Goal: Task Accomplishment & Management: Use online tool/utility

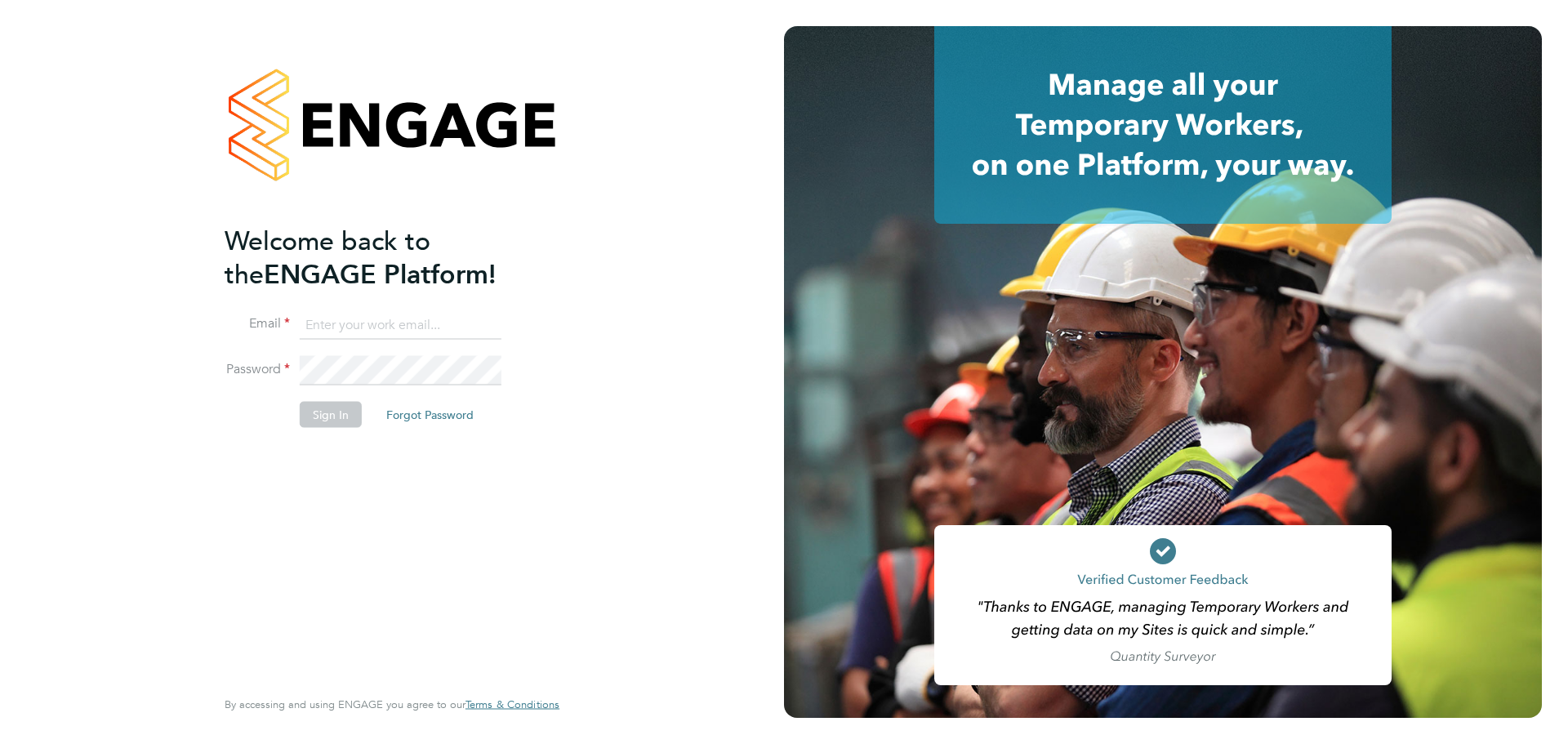
type input "[PERSON_NAME][EMAIL_ADDRESS][DOMAIN_NAME]"
click at [332, 418] on button "Sign In" at bounding box center [330, 414] width 62 height 26
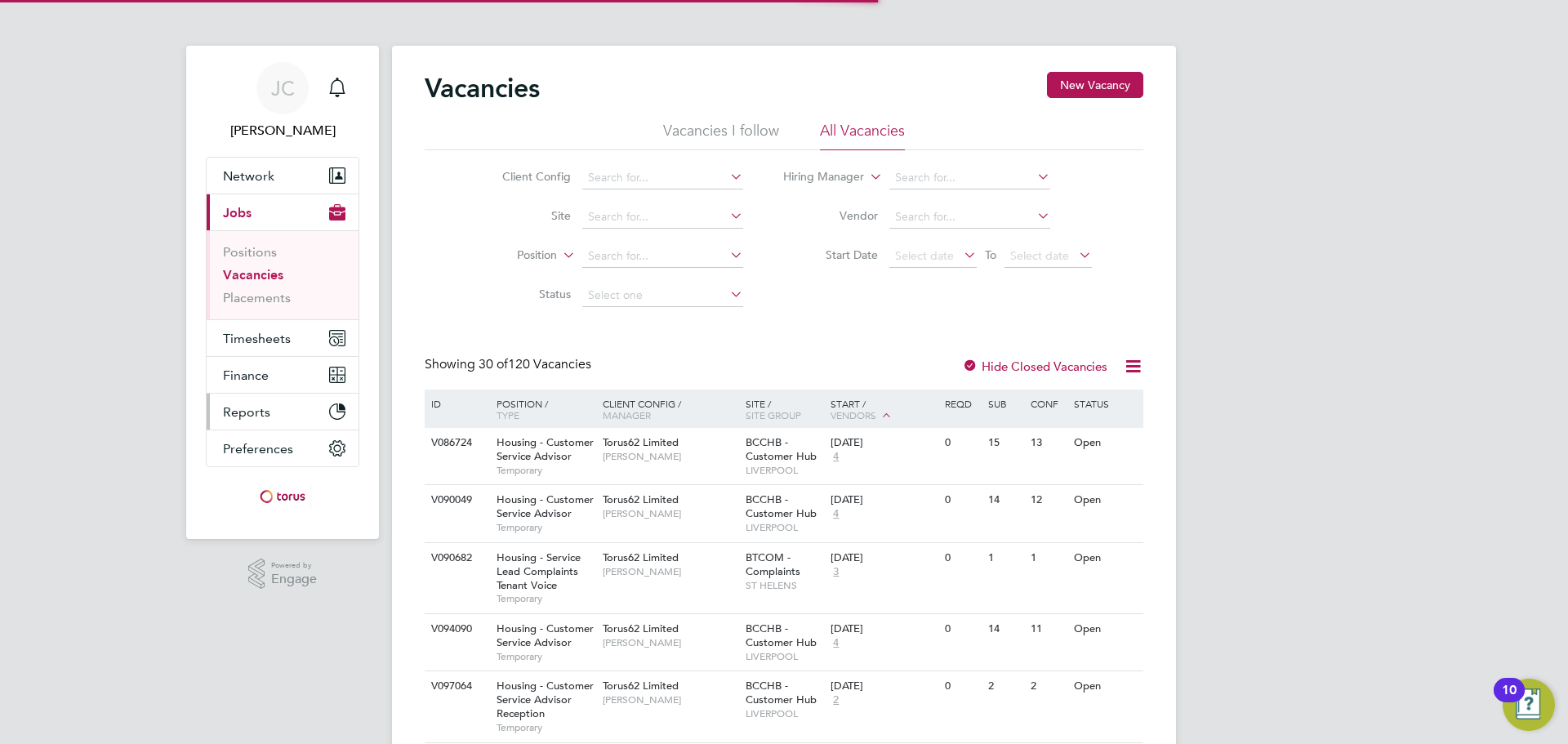
click at [231, 413] on span "Reports" at bounding box center [246, 412] width 47 height 16
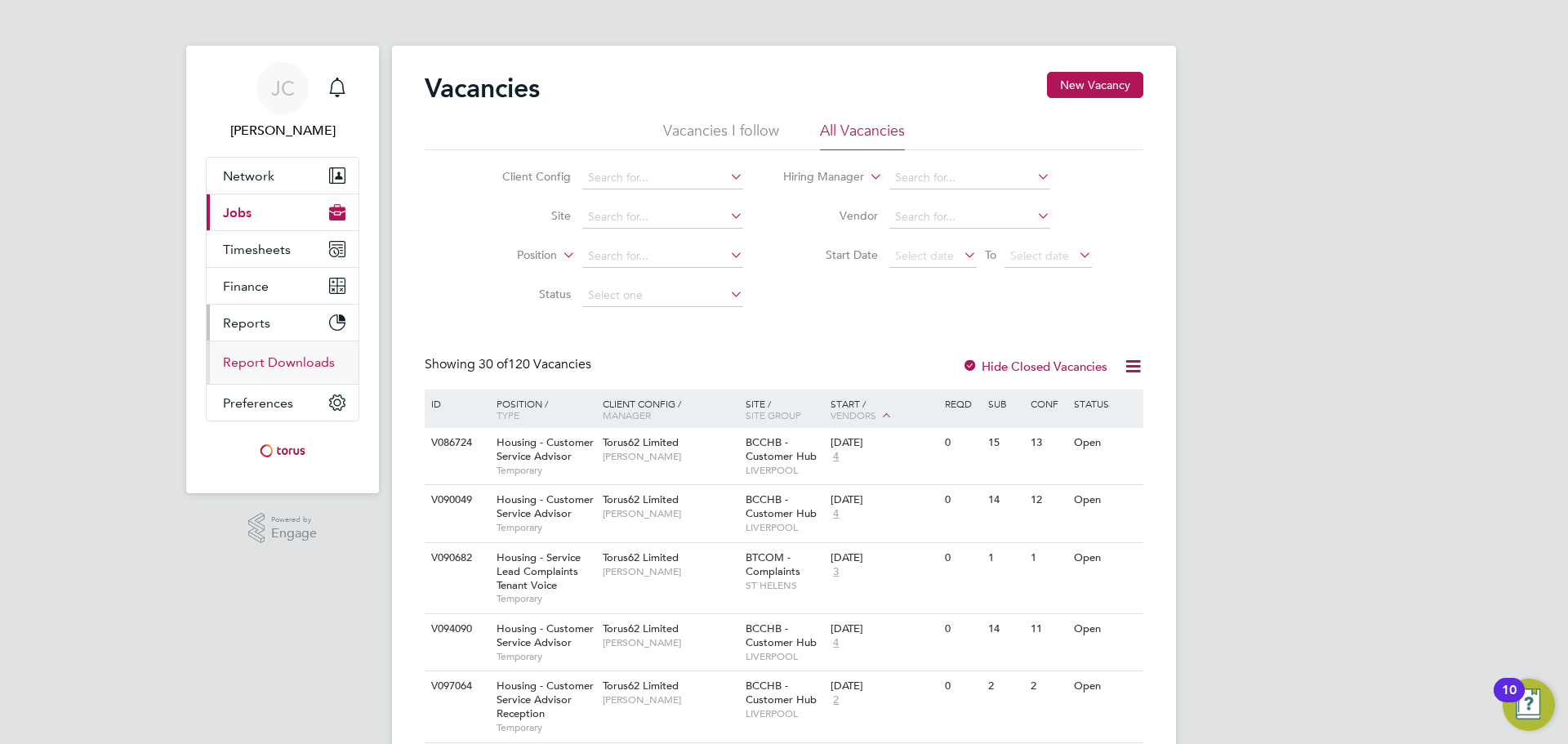
click at [299, 362] on link "Report Downloads" at bounding box center [279, 362] width 112 height 16
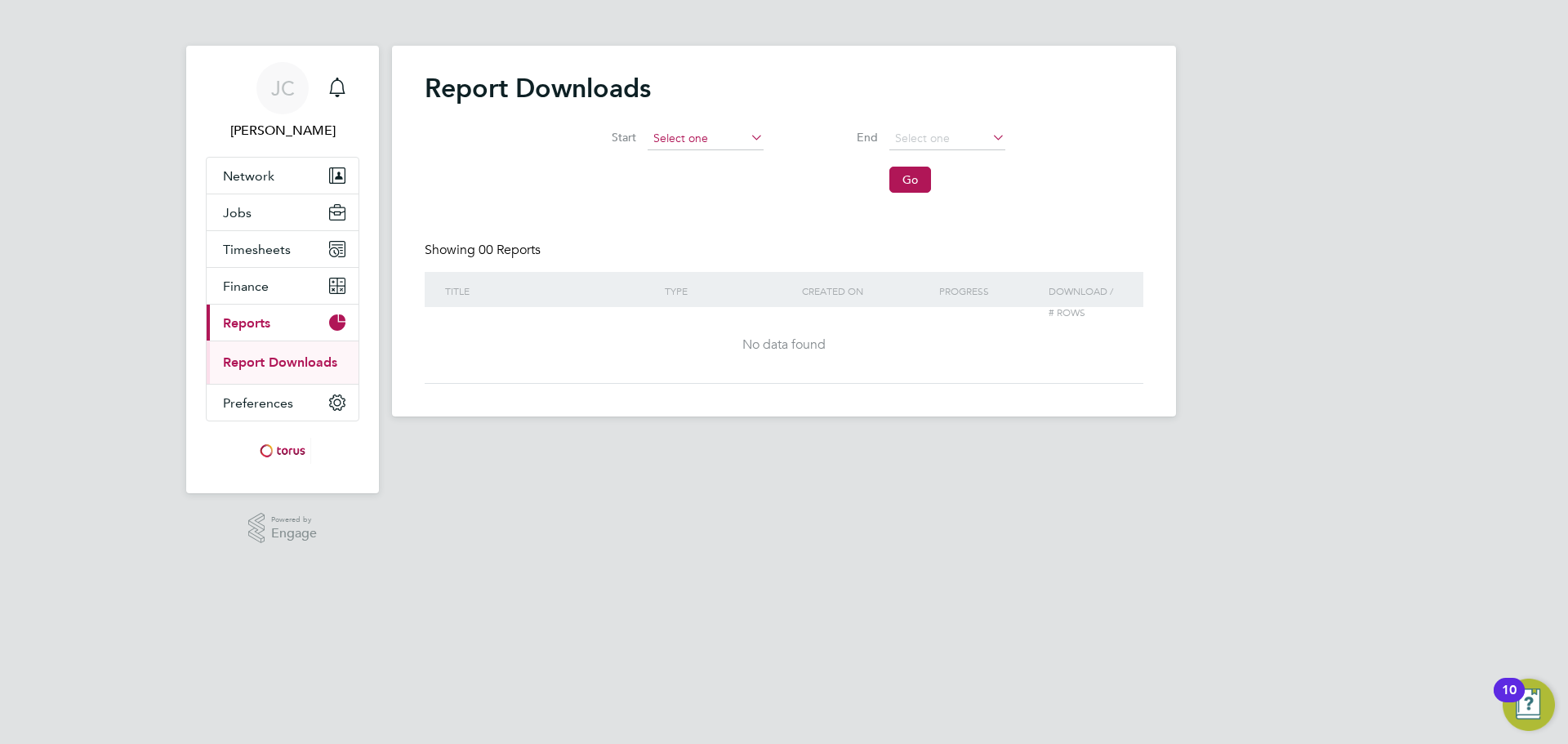
click at [692, 129] on input at bounding box center [705, 138] width 116 height 22
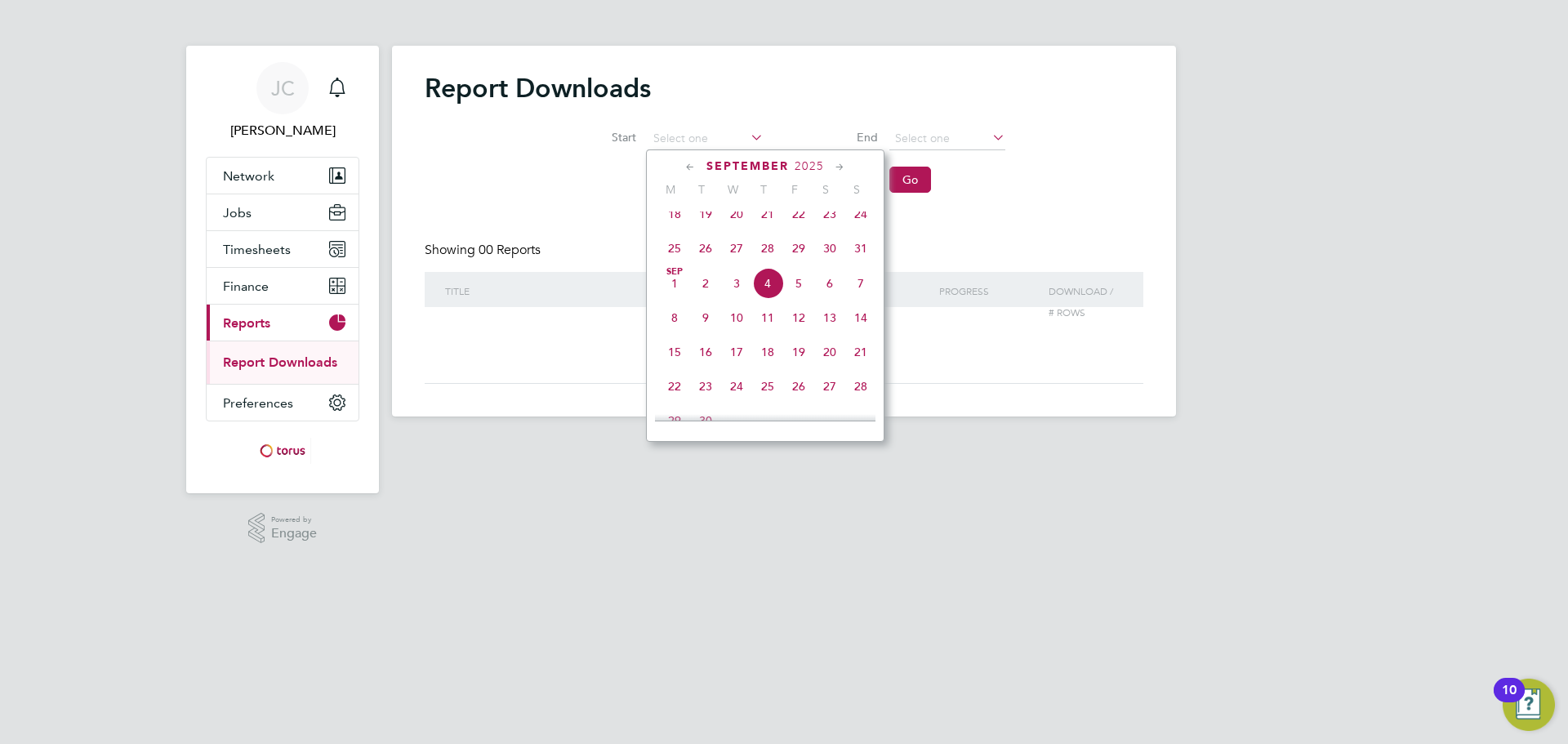
click at [777, 290] on span "4" at bounding box center [767, 283] width 31 height 31
type input "[DATE]"
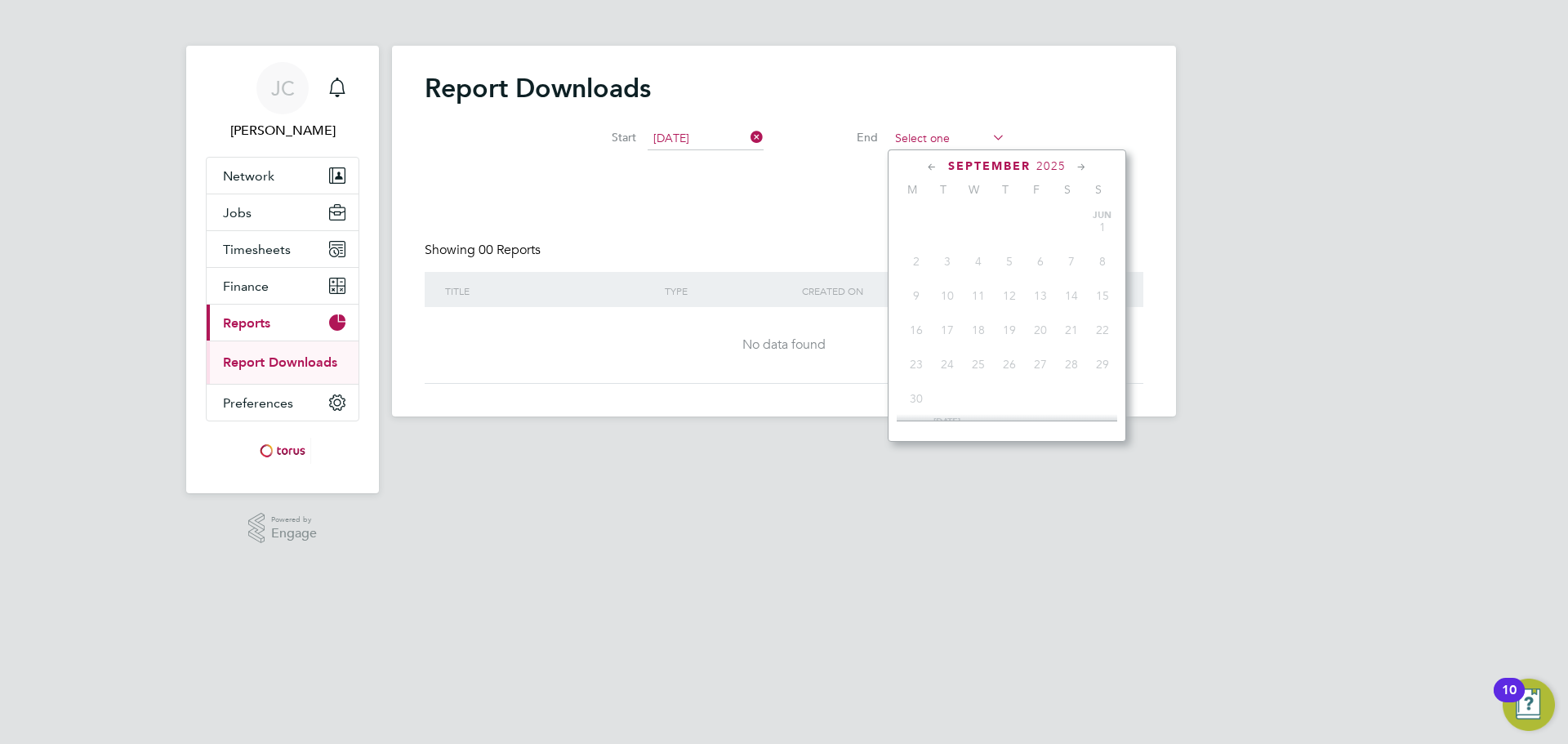
click at [936, 136] on input at bounding box center [946, 138] width 116 height 22
click at [1046, 298] on span "5" at bounding box center [1040, 283] width 31 height 31
type input "05 Sep 2025"
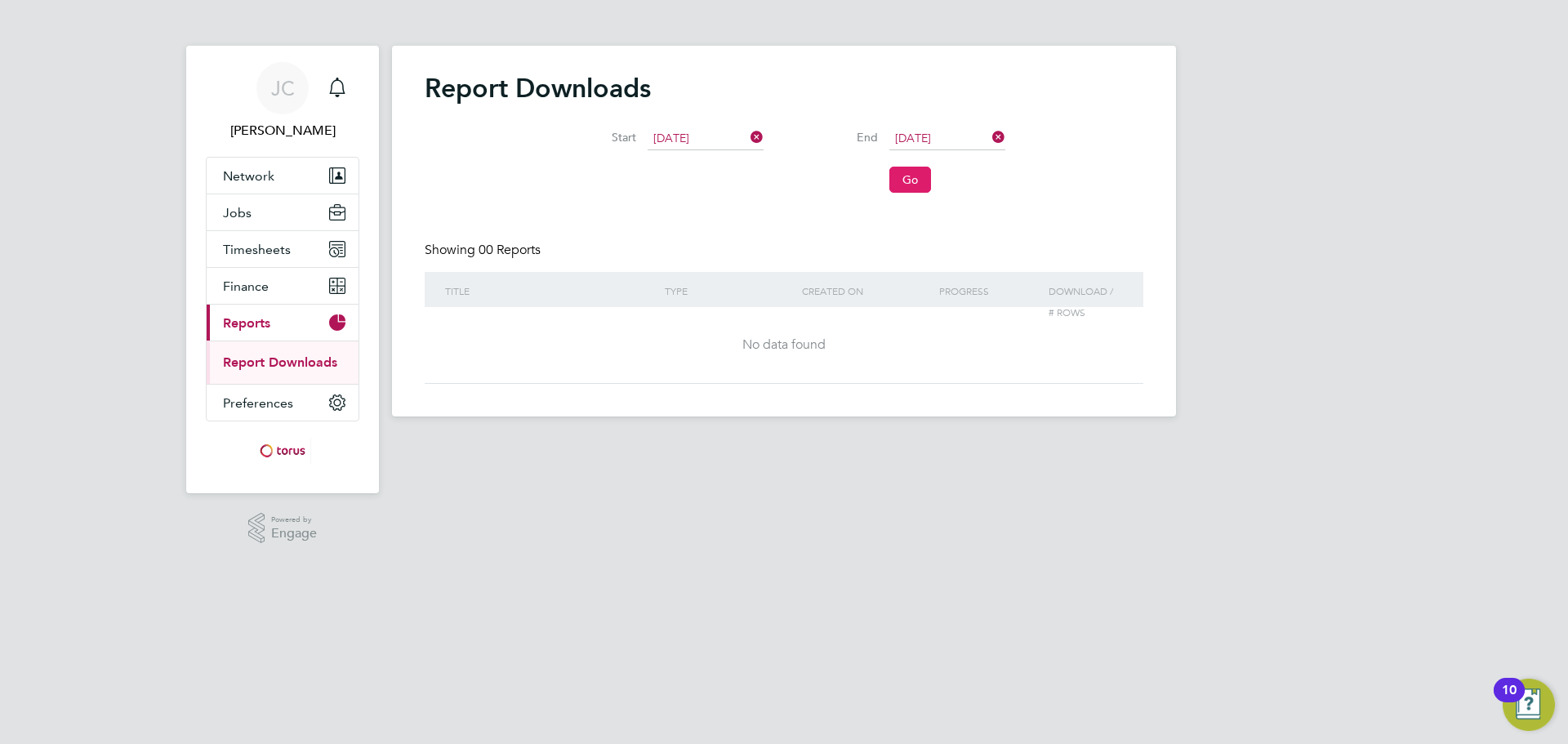
click at [922, 170] on button "Go" at bounding box center [910, 179] width 42 height 26
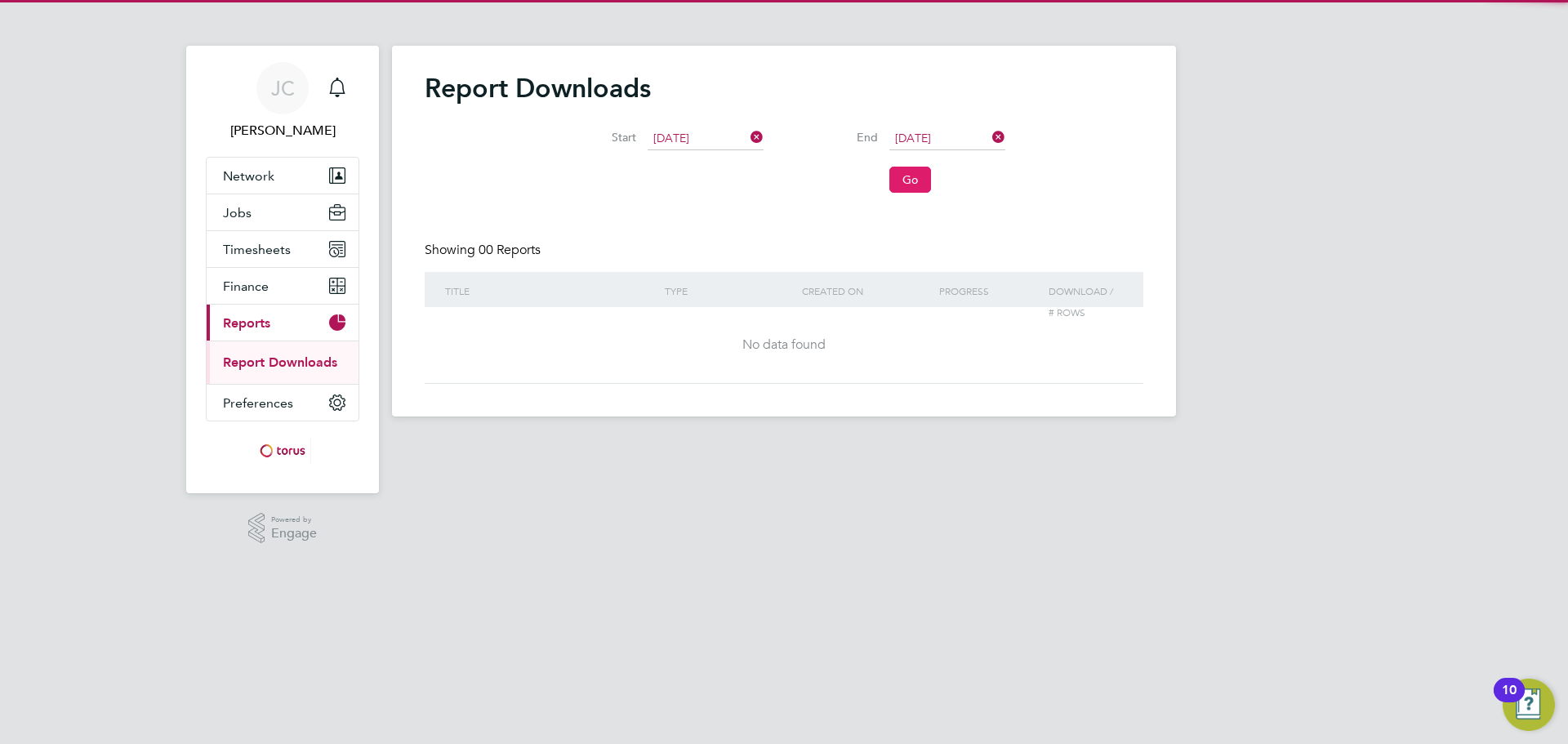
click at [914, 186] on button "Go" at bounding box center [910, 179] width 42 height 26
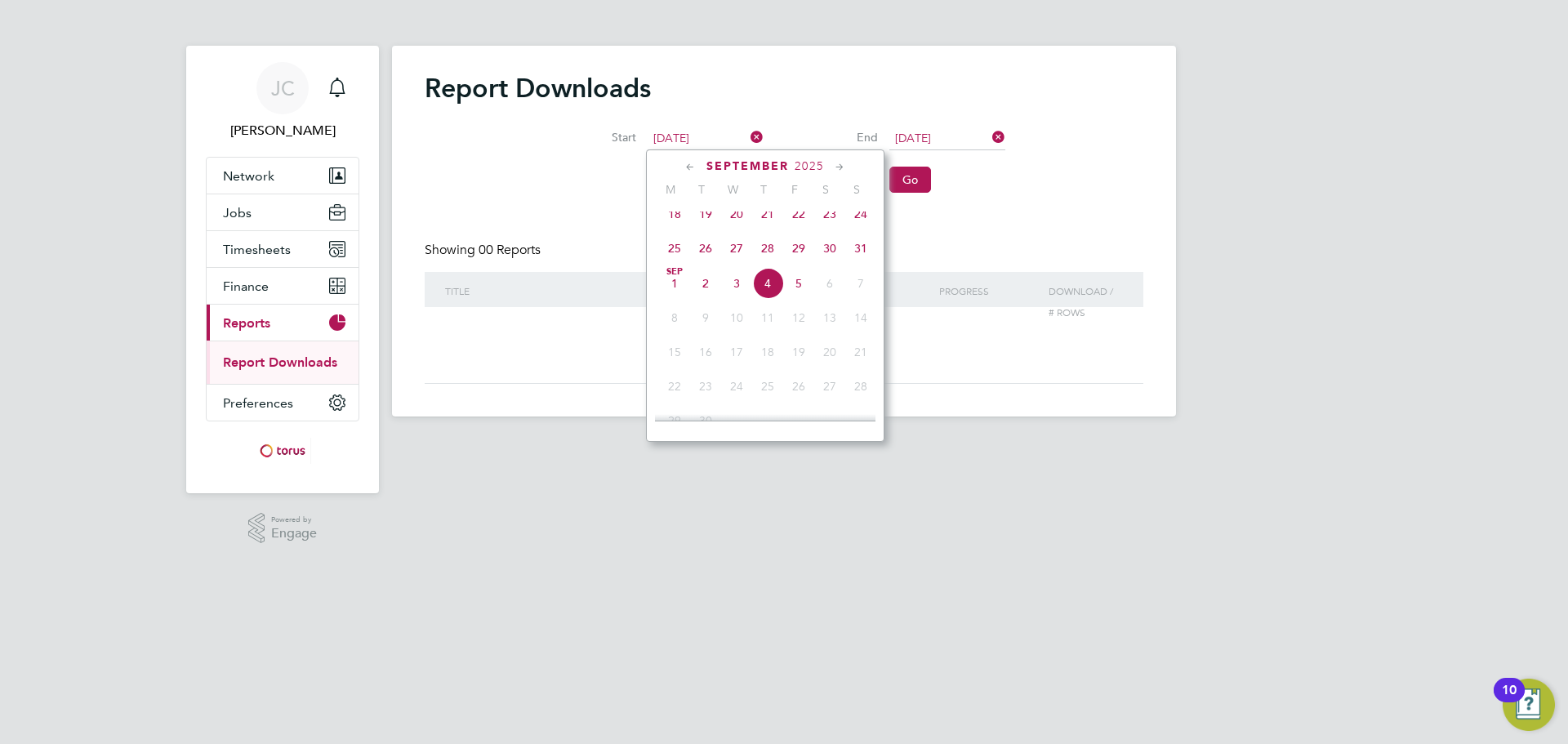
click at [712, 138] on input "04 Sep 2025" at bounding box center [705, 138] width 116 height 22
click at [686, 165] on icon at bounding box center [690, 167] width 16 height 18
click at [789, 211] on span "Aug" at bounding box center [798, 206] width 31 height 8
type input "01 Aug 2025"
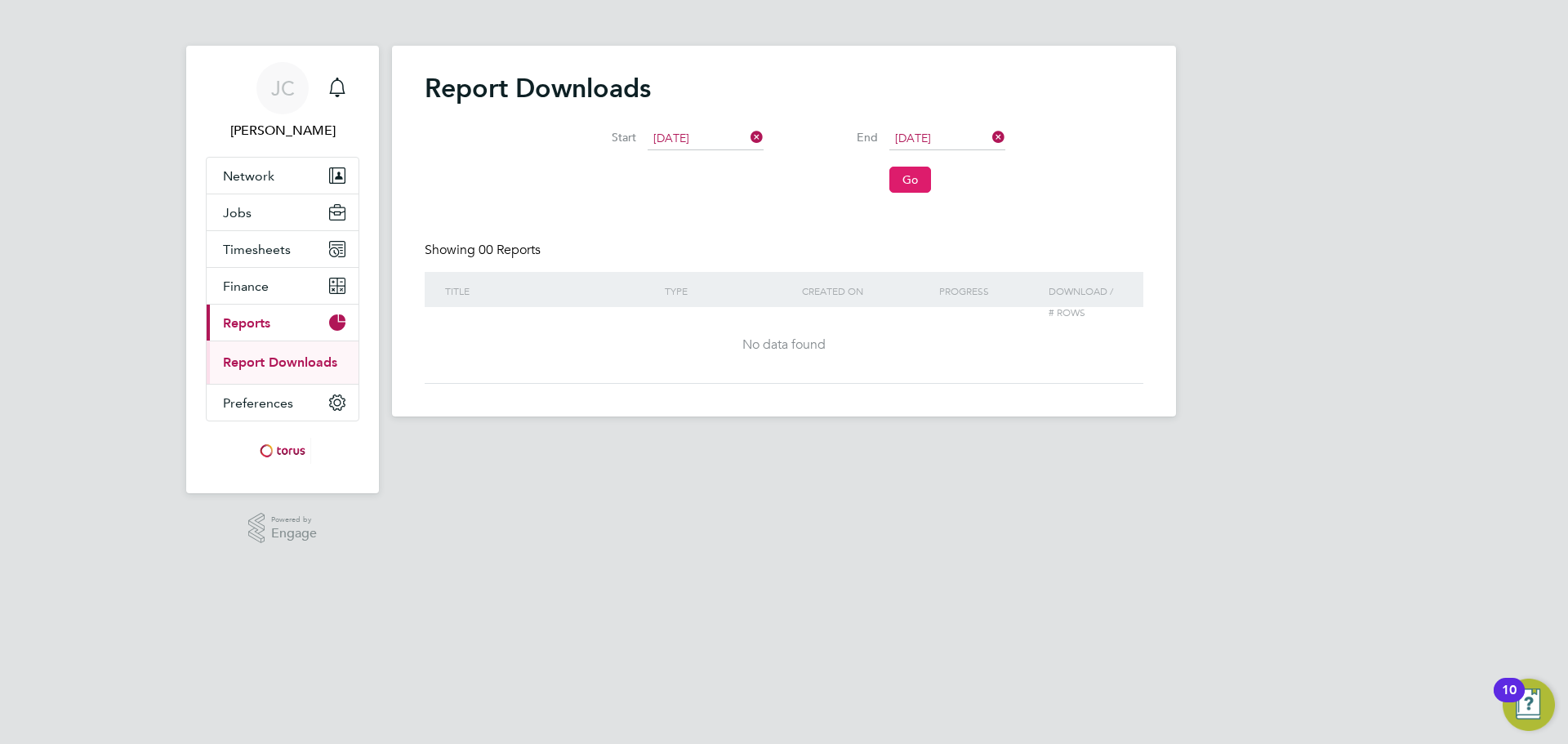
click at [909, 176] on button "Go" at bounding box center [910, 179] width 42 height 26
click at [274, 323] on button "Current page: Reports" at bounding box center [282, 322] width 151 height 36
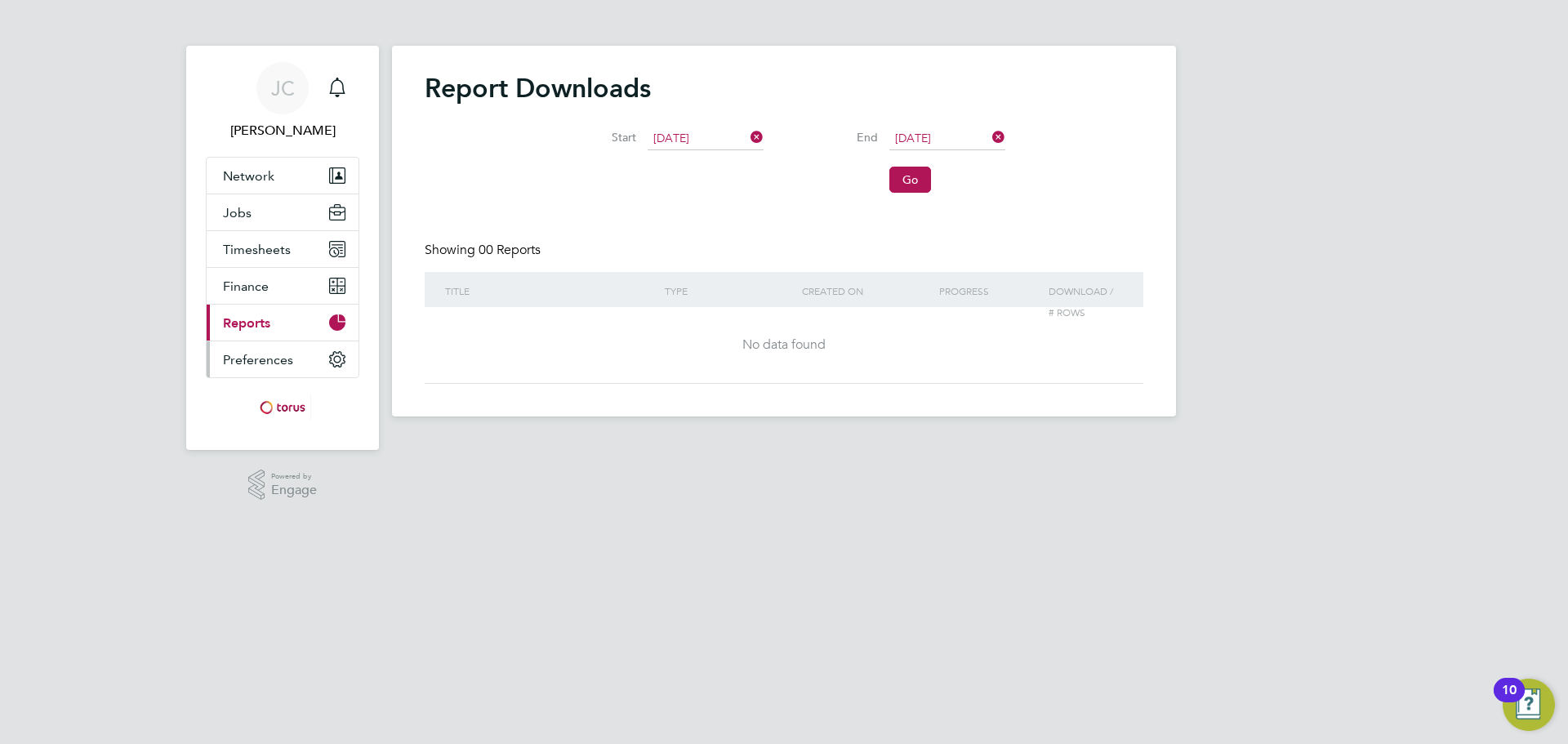
click at [272, 373] on button "Preferences" at bounding box center [282, 359] width 151 height 36
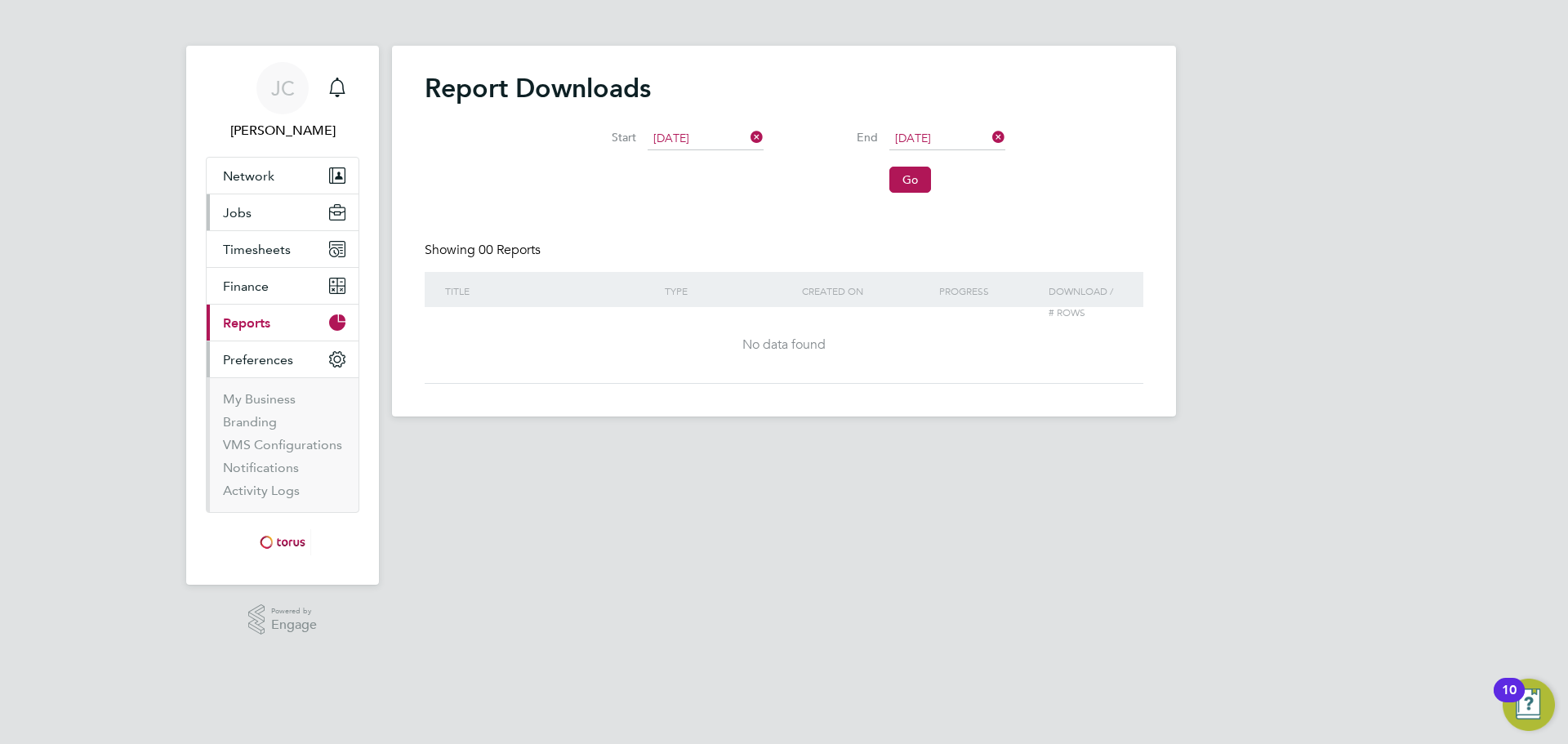
click at [268, 217] on button "Jobs" at bounding box center [282, 211] width 151 height 36
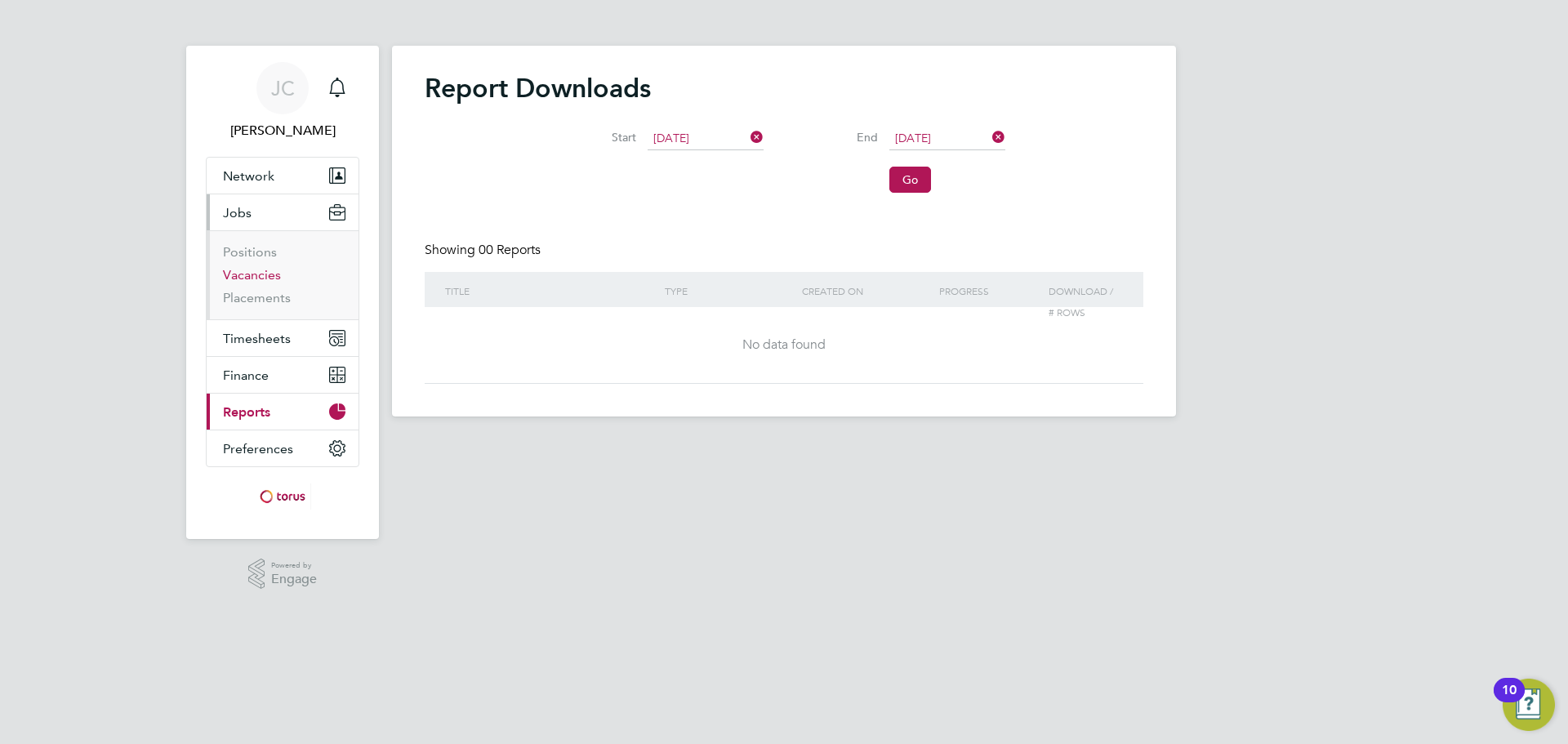
click at [248, 276] on link "Vacancies" at bounding box center [252, 275] width 58 height 16
